Goal: Task Accomplishment & Management: Use online tool/utility

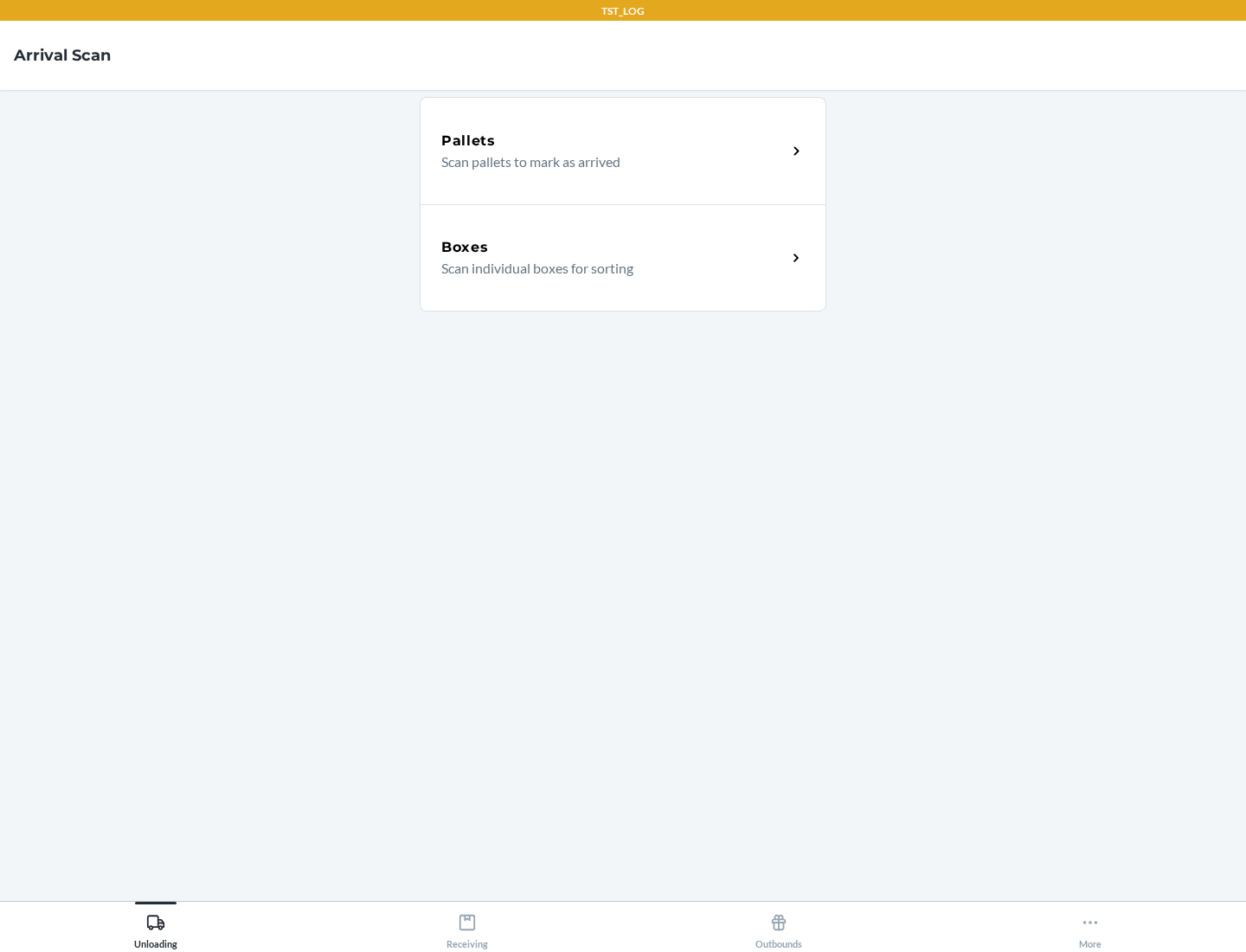
click at [613, 247] on div "Boxes" at bounding box center [614, 248] width 345 height 21
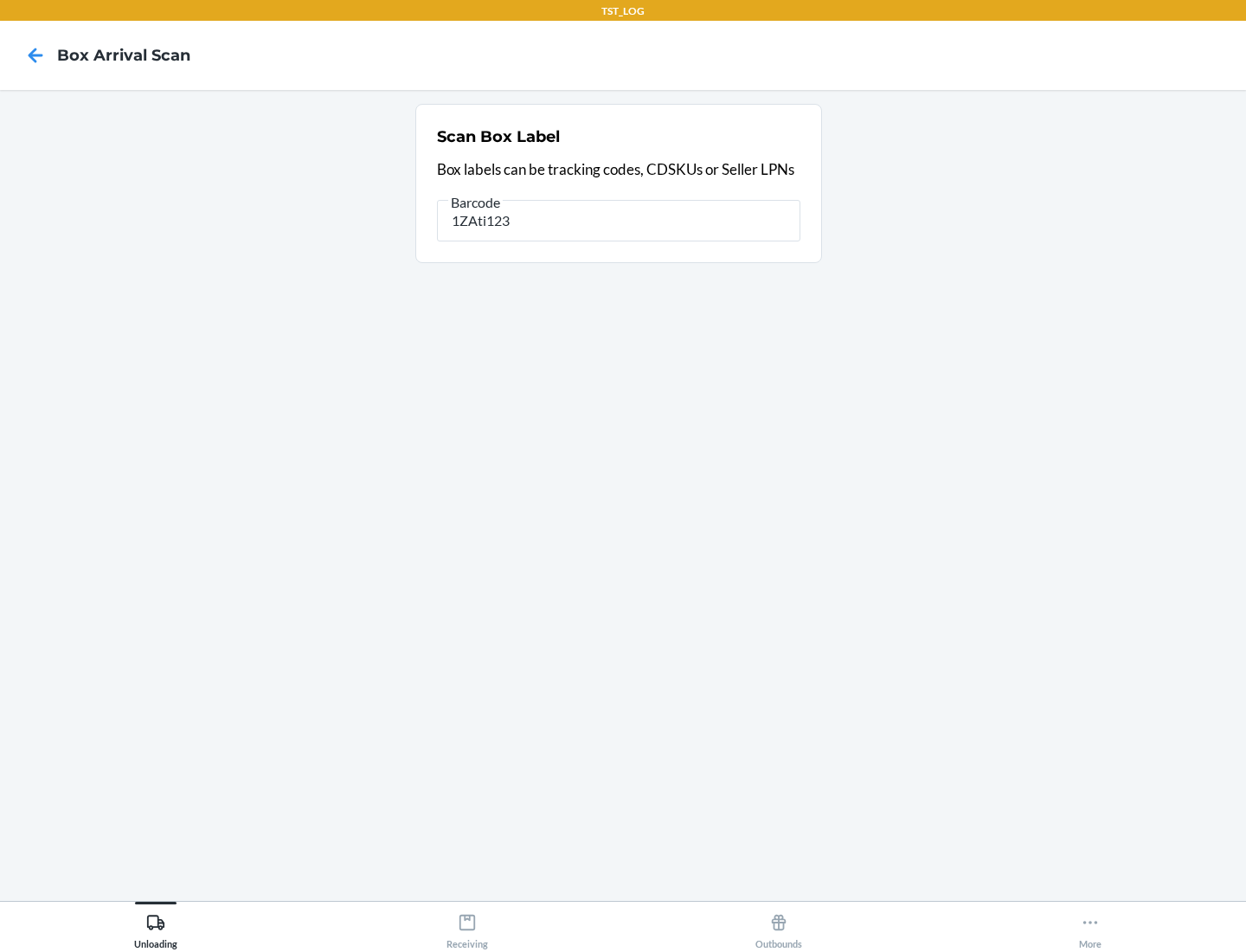
type input "1ZAti123"
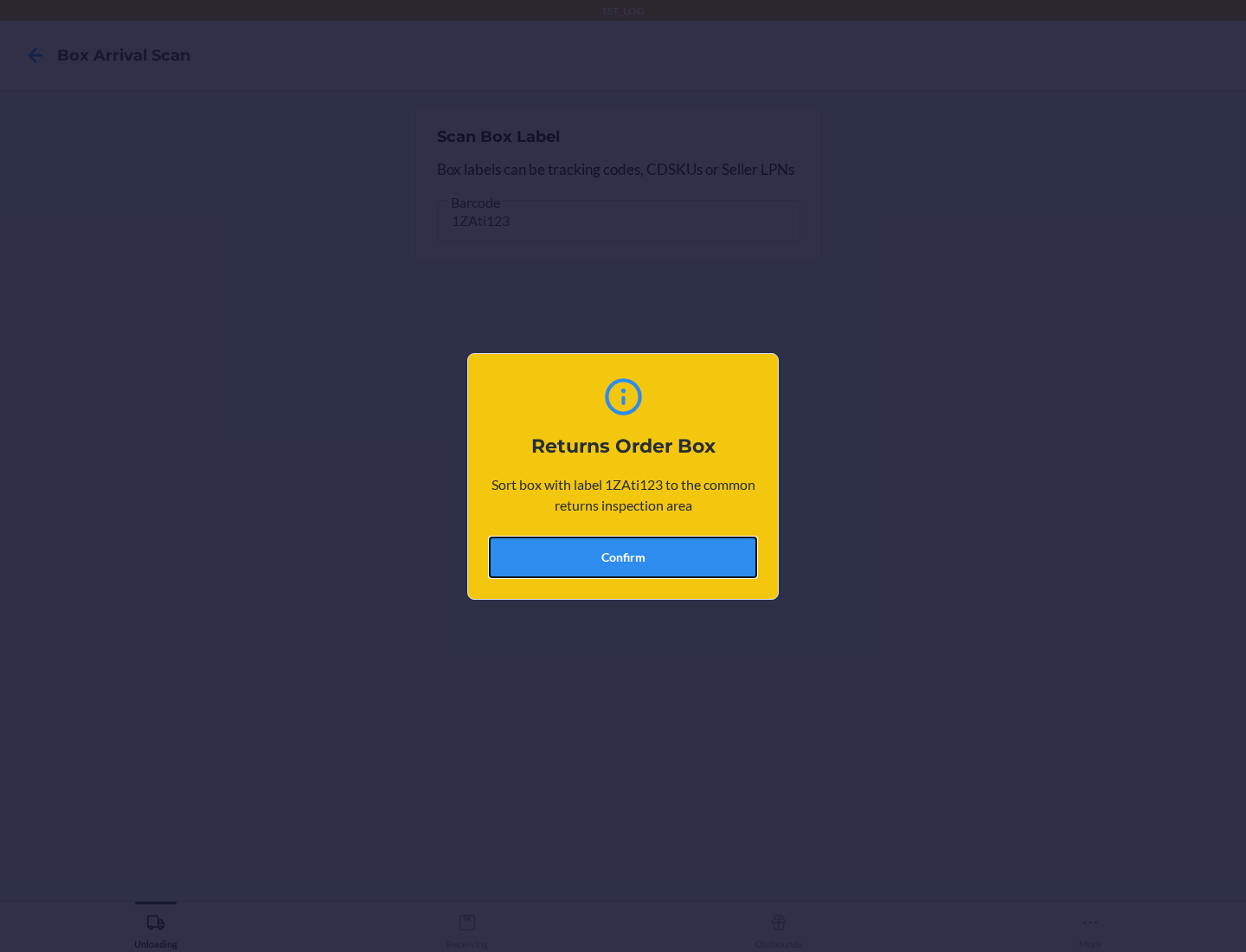
click at [623, 556] on button "Confirm" at bounding box center [622, 557] width 268 height 42
